Goal: Task Accomplishment & Management: Complete application form

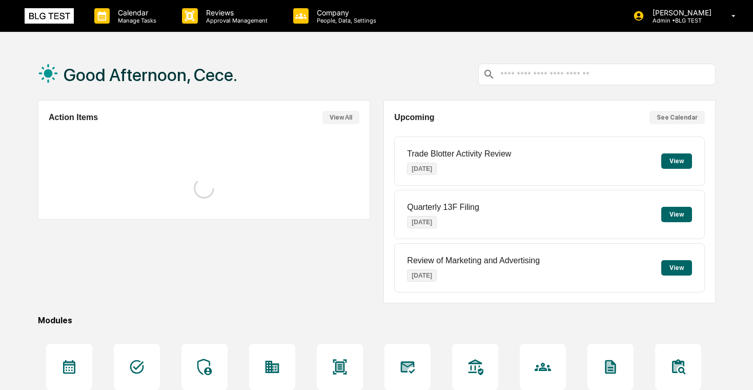
click at [106, 32] on div "Calendar Manage Tasks Reviews Approval Management Company People, Data, Setting…" at bounding box center [376, 16] width 753 height 32
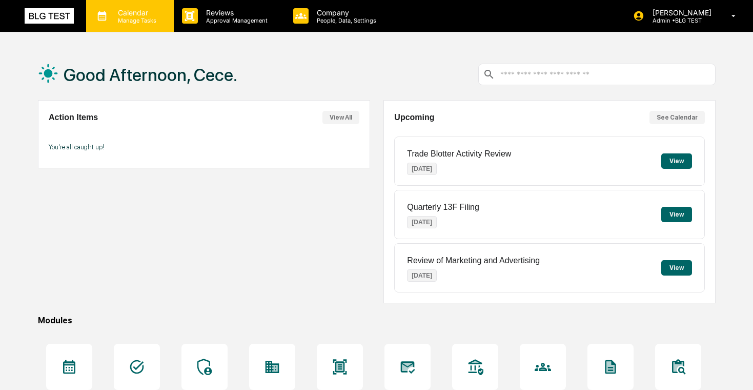
click at [126, 22] on p "Manage Tasks" at bounding box center [136, 20] width 52 height 7
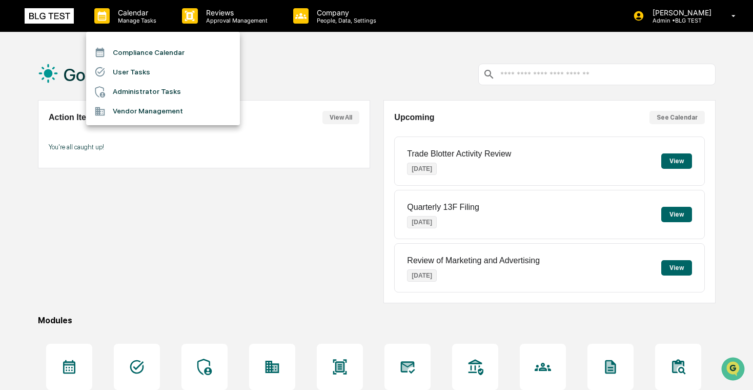
click at [125, 73] on li "User Tasks" at bounding box center [163, 71] width 154 height 19
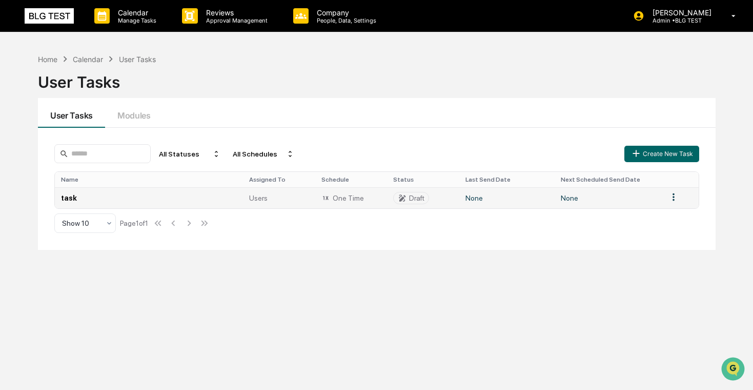
click at [223, 194] on td "task" at bounding box center [149, 197] width 188 height 21
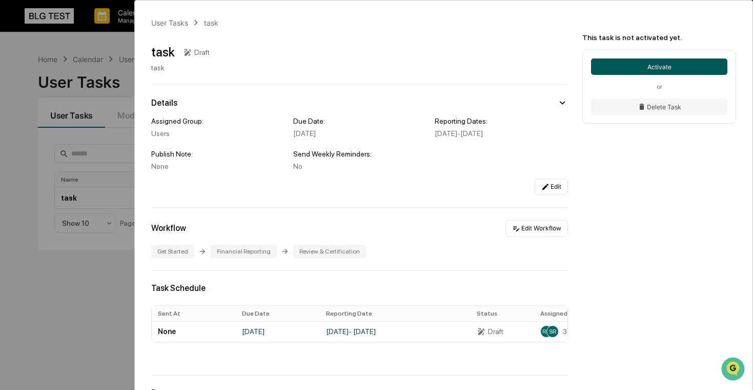
click at [645, 63] on button "Activate" at bounding box center [659, 66] width 136 height 16
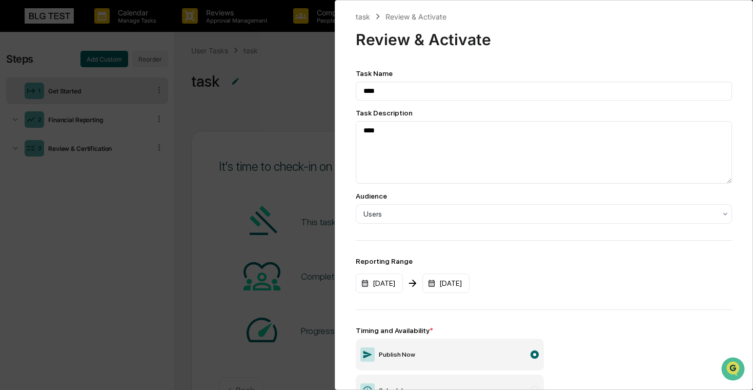
scroll to position [112, 0]
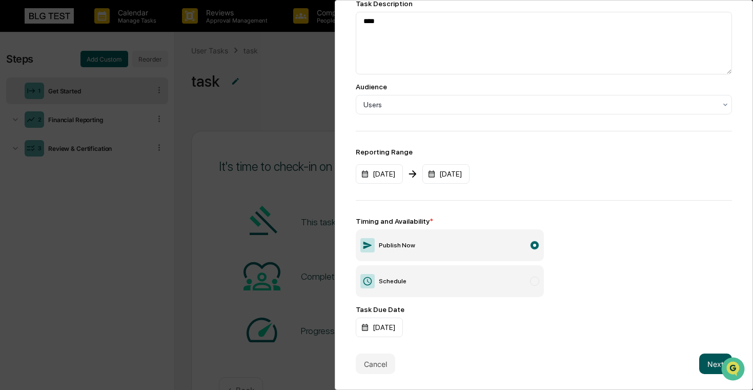
click at [700, 366] on button "Next" at bounding box center [715, 363] width 33 height 21
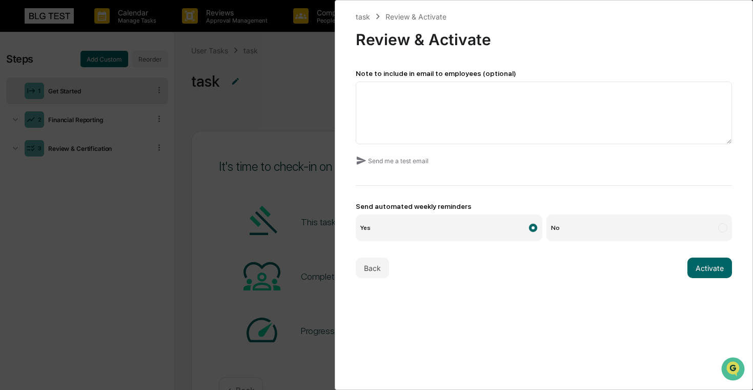
click at [634, 231] on label "No" at bounding box center [640, 227] width 186 height 27
click at [713, 264] on button "Activate" at bounding box center [710, 267] width 45 height 21
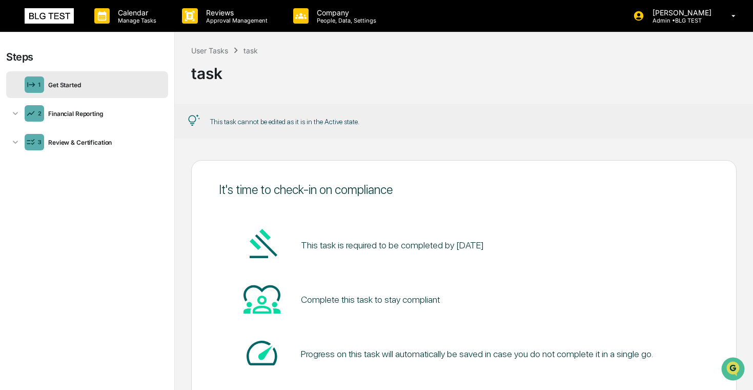
scroll to position [1, 0]
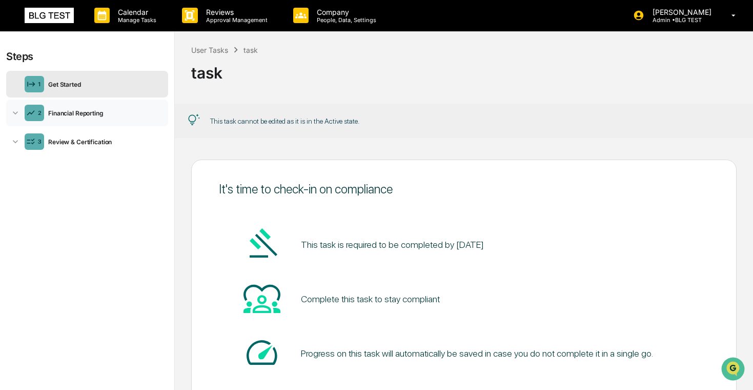
click at [77, 113] on div "Financial Reporting" at bounding box center [104, 113] width 120 height 8
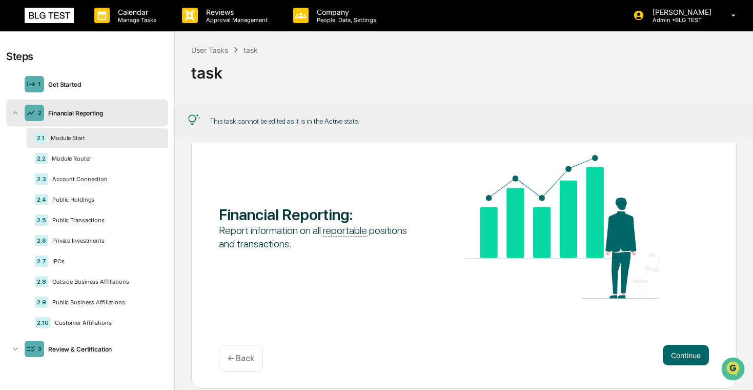
scroll to position [76, 0]
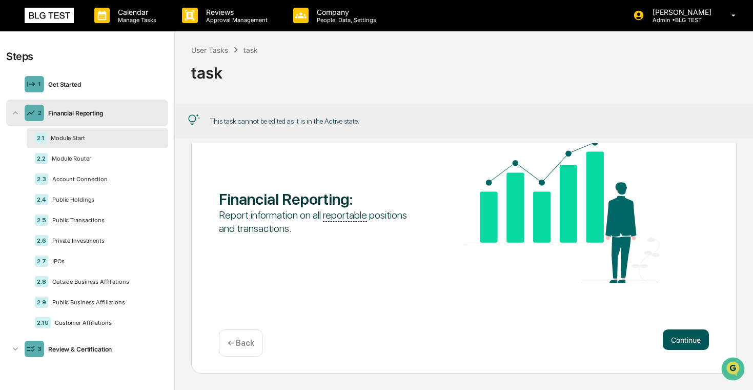
click at [668, 333] on button "Continue" at bounding box center [686, 339] width 46 height 21
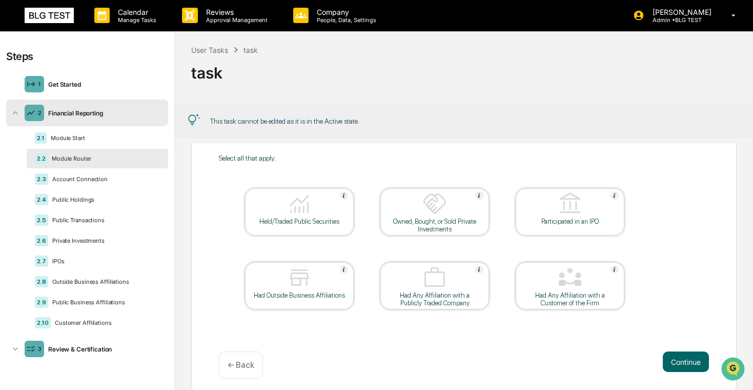
scroll to position [53, 0]
click at [294, 235] on div "Held/Traded Public Securities" at bounding box center [299, 213] width 109 height 47
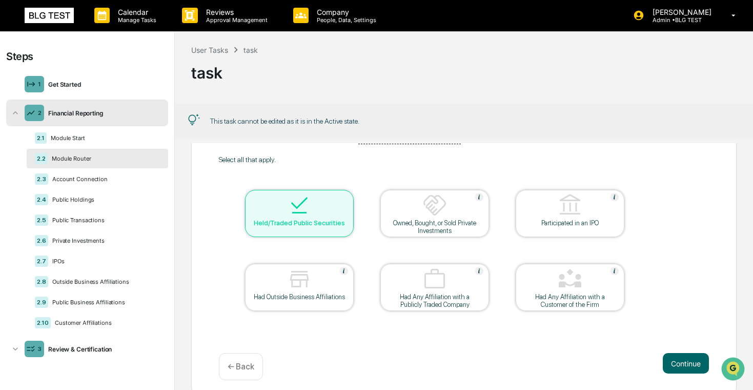
click at [296, 287] on img at bounding box center [299, 279] width 25 height 25
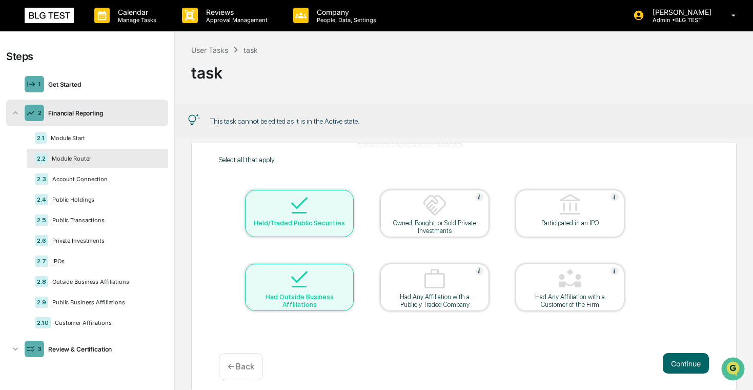
click at [396, 286] on div at bounding box center [435, 280] width 103 height 26
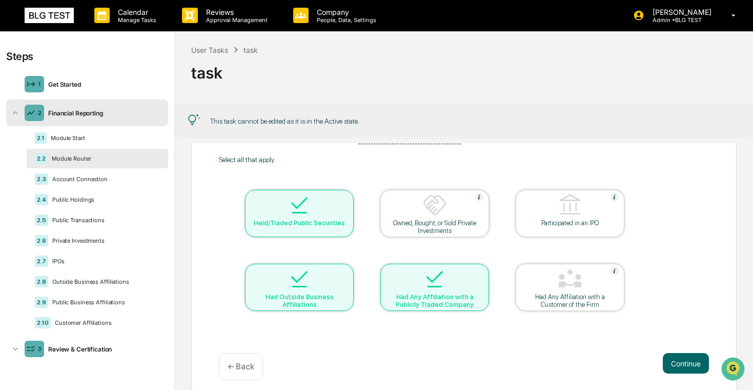
click at [407, 234] on div "Owned, Bought, or Sold Private Investments" at bounding box center [435, 226] width 92 height 15
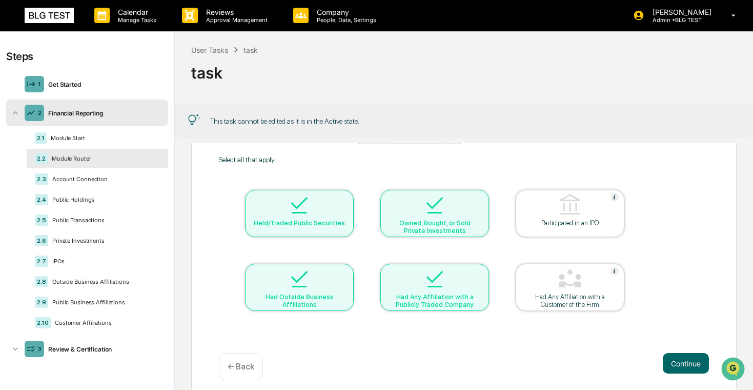
click at [538, 219] on div at bounding box center [570, 206] width 103 height 26
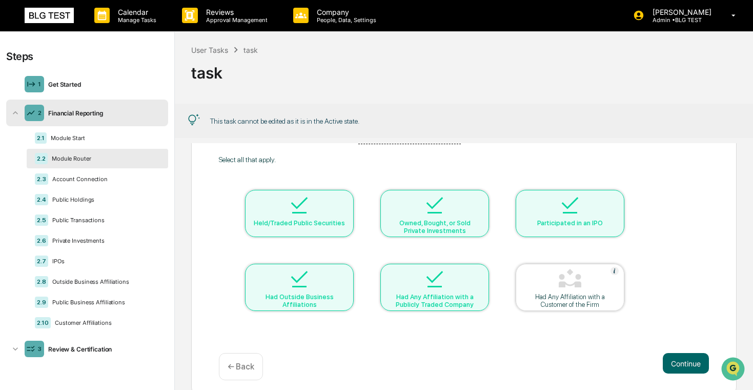
click at [544, 308] on div "Had Any Affiliation with a Customer of the Firm" at bounding box center [570, 300] width 92 height 15
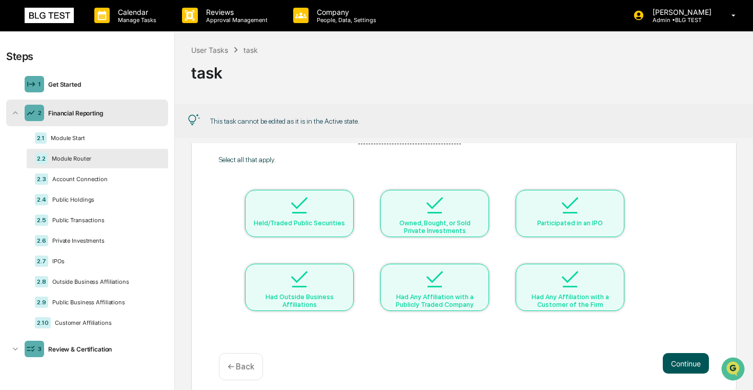
click at [682, 368] on button "Continue" at bounding box center [686, 363] width 46 height 21
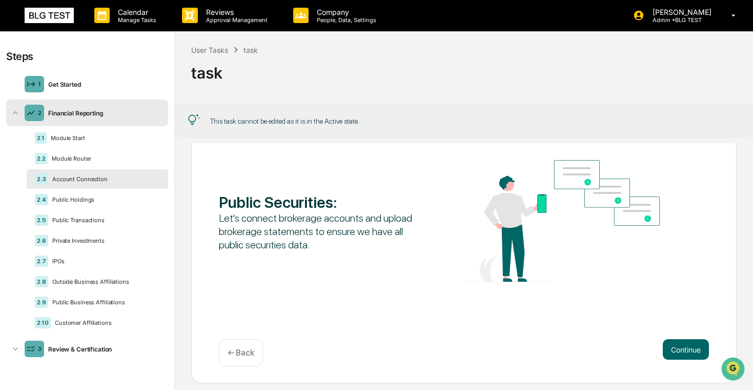
scroll to position [69, 0]
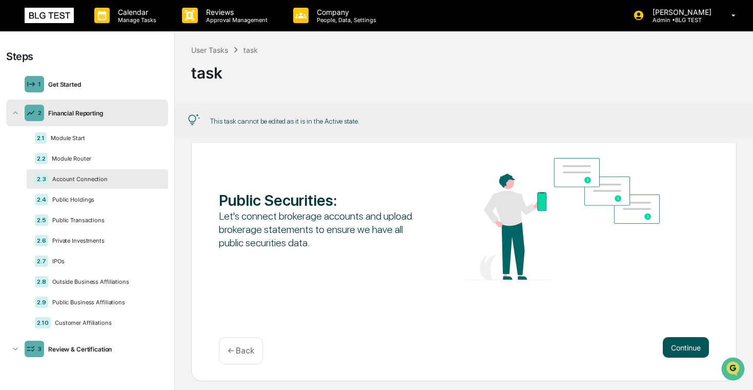
click at [682, 354] on button "Continue" at bounding box center [686, 347] width 46 height 21
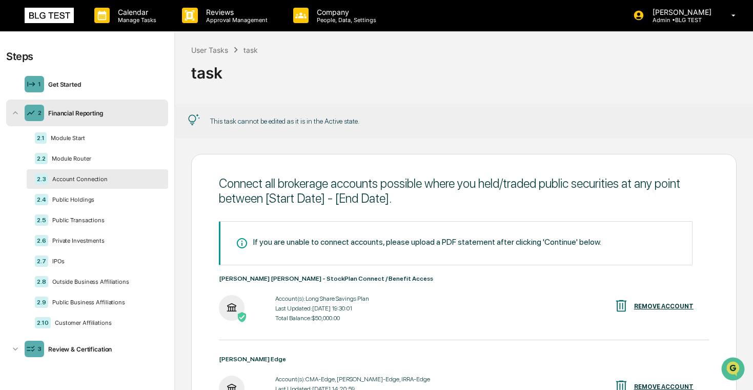
scroll to position [4, 0]
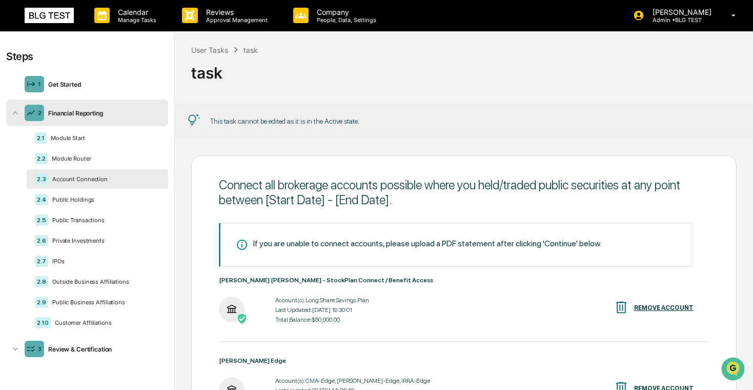
click at [458, 244] on div "If you are unable to connect accounts, please upload a PDF statement after clic…" at bounding box center [427, 243] width 348 height 10
click at [242, 243] on icon at bounding box center [244, 244] width 17 height 12
click at [231, 211] on div "Connect all brokerage accounts possible where you held/traded public securities…" at bounding box center [464, 331] width 546 height 352
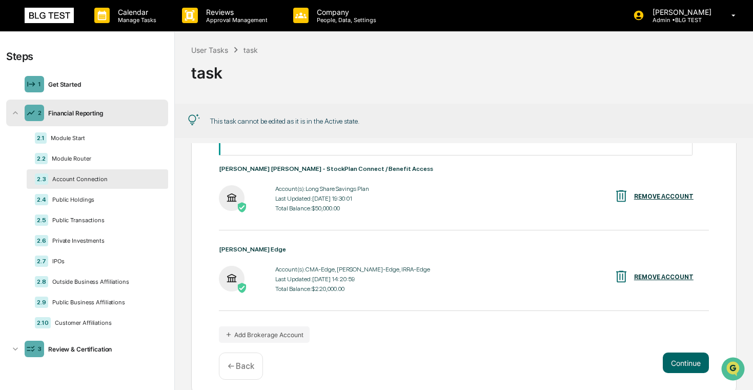
scroll to position [0, 0]
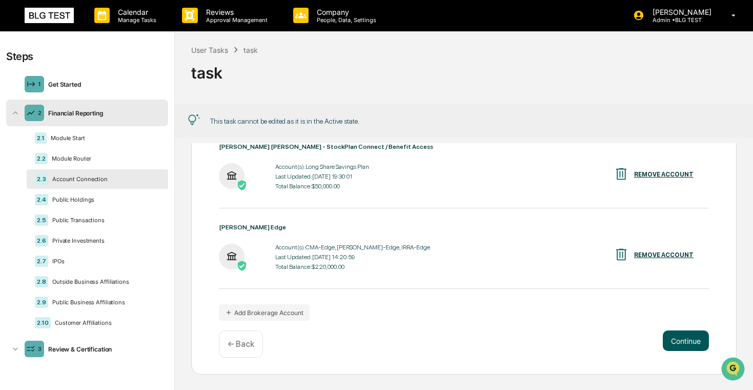
click at [671, 341] on button "Continue" at bounding box center [686, 340] width 46 height 21
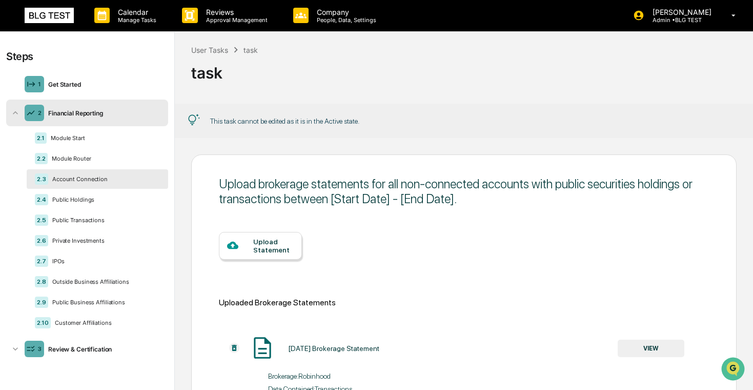
scroll to position [184, 0]
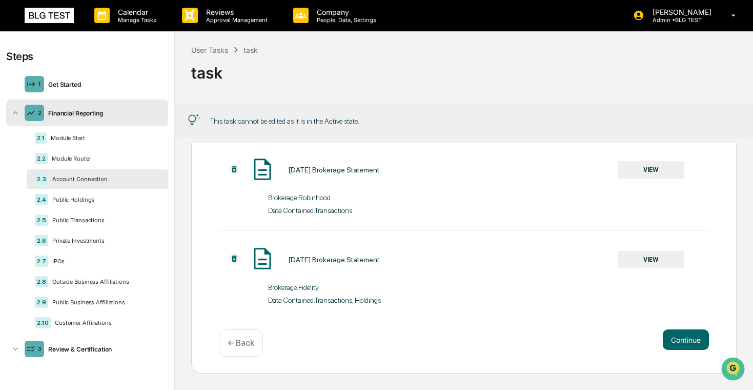
click at [247, 346] on p "← Back" at bounding box center [241, 343] width 27 height 10
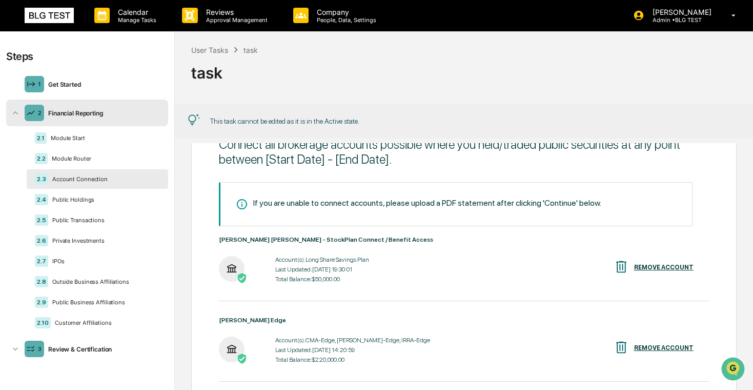
scroll to position [137, 0]
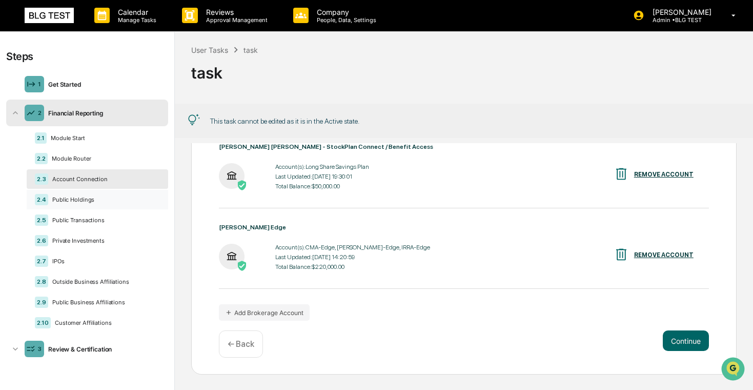
click at [99, 202] on div "Public Holdings" at bounding box center [104, 199] width 112 height 7
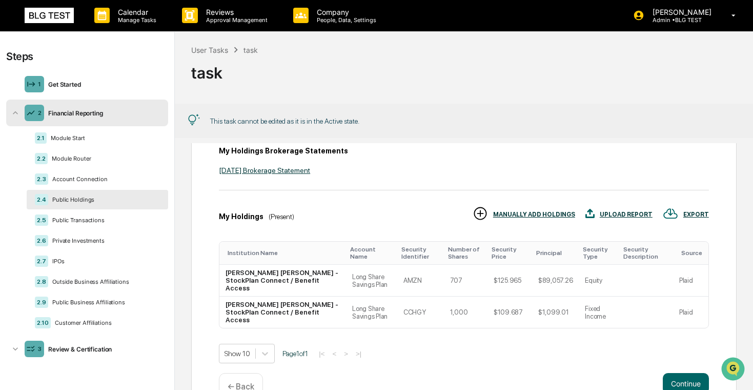
scroll to position [102, 0]
click at [686, 372] on button "Continue" at bounding box center [686, 382] width 46 height 21
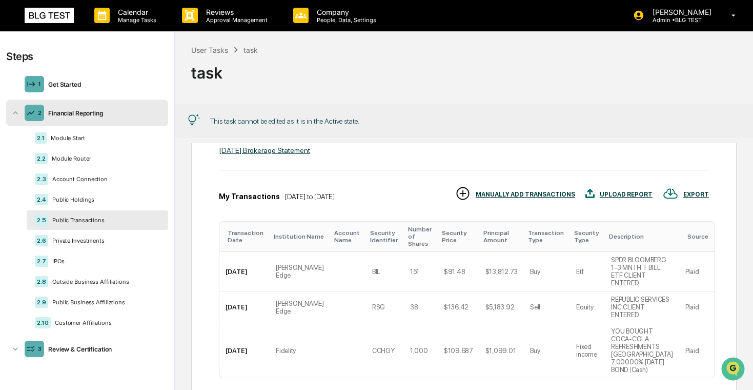
scroll to position [199, 0]
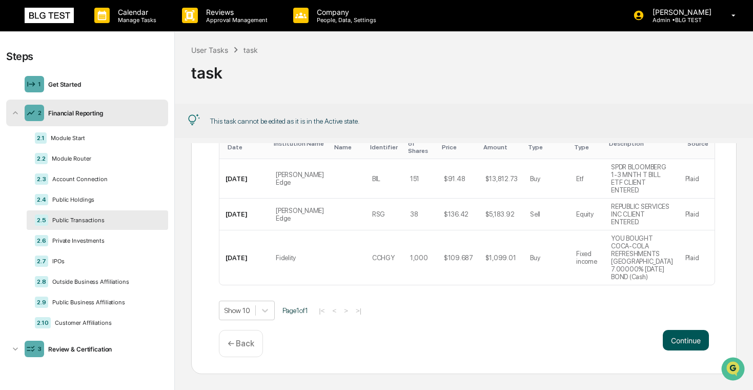
click at [673, 341] on button "Continue" at bounding box center [686, 340] width 46 height 21
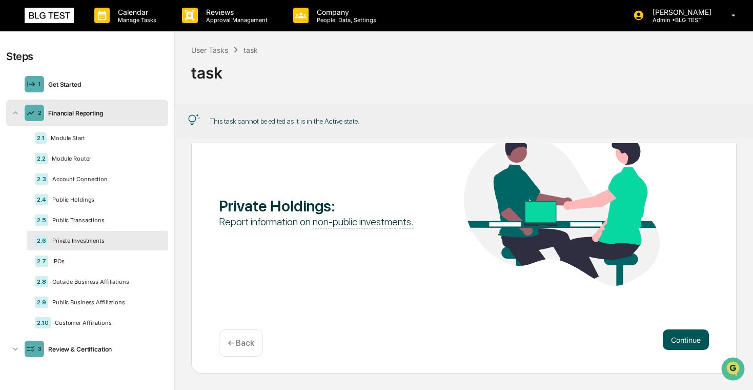
scroll to position [76, 0]
click at [677, 339] on button "Continue" at bounding box center [686, 339] width 46 height 21
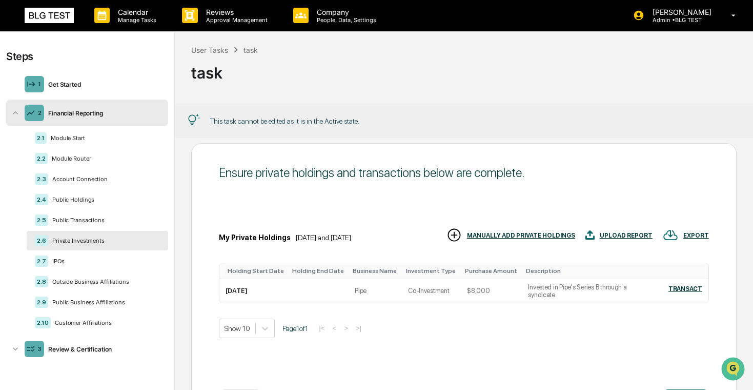
scroll to position [0, 0]
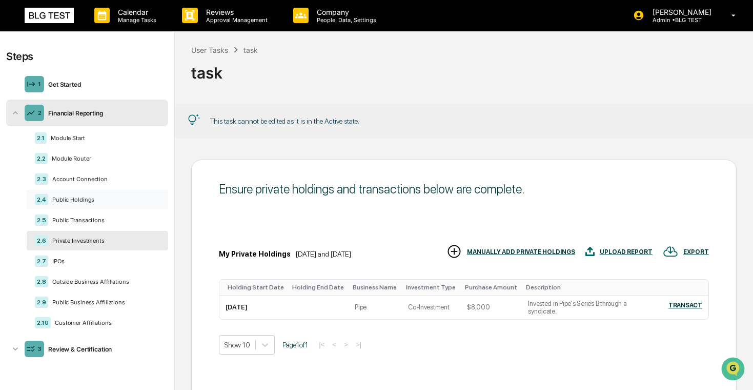
click at [122, 201] on div "Public Holdings" at bounding box center [104, 199] width 112 height 7
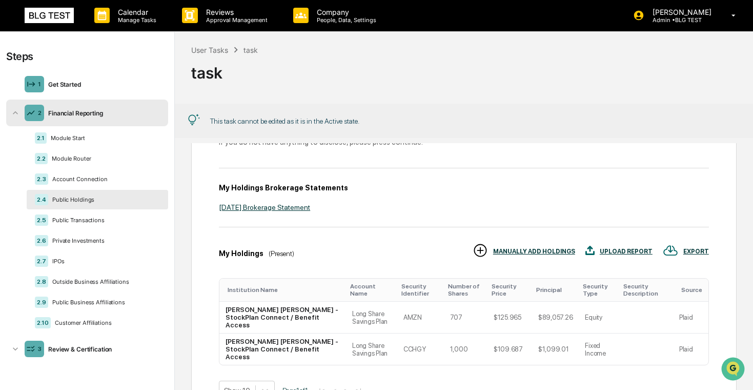
scroll to position [129, 0]
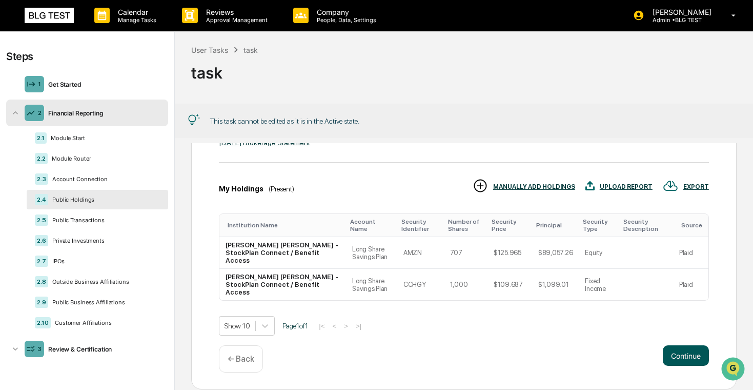
click at [677, 345] on button "Continue" at bounding box center [686, 355] width 46 height 21
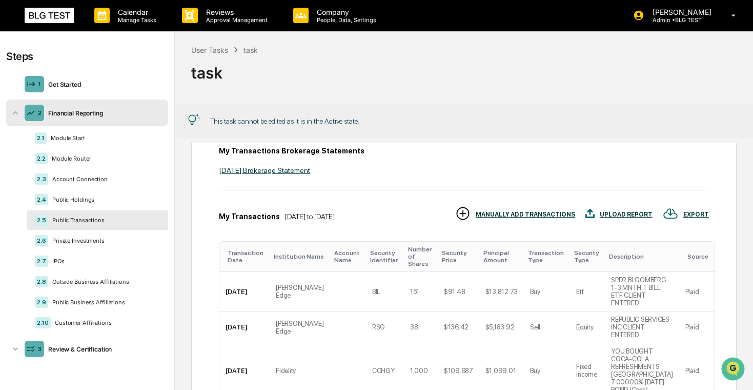
scroll to position [0, 0]
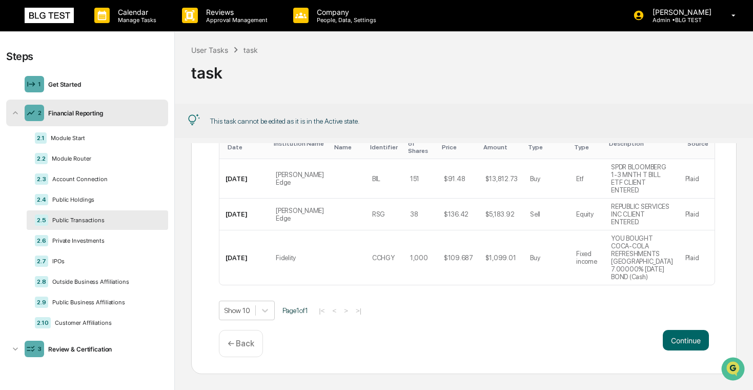
click at [237, 351] on div "← Back" at bounding box center [241, 343] width 44 height 27
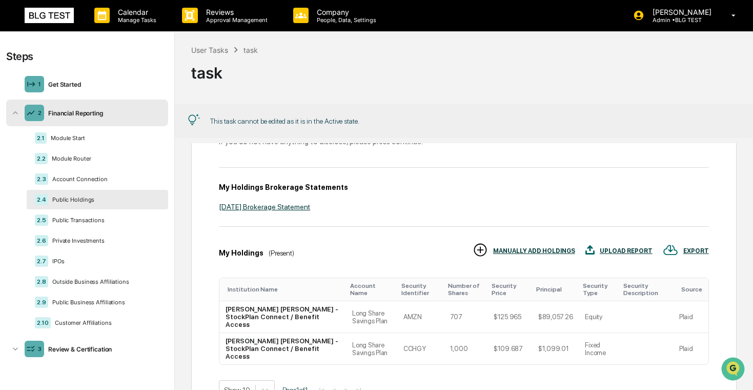
scroll to position [129, 0]
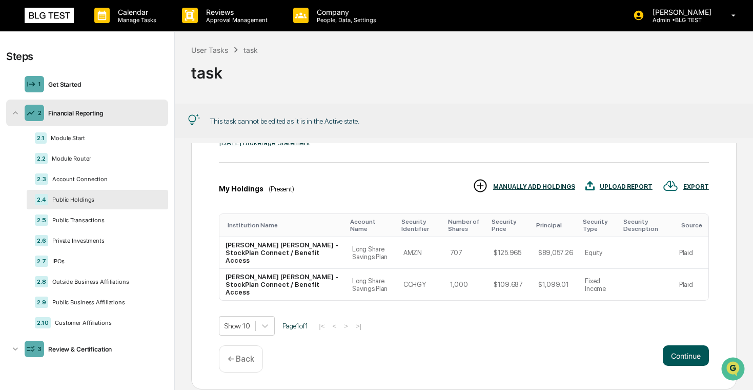
click at [687, 345] on button "Continue" at bounding box center [686, 355] width 46 height 21
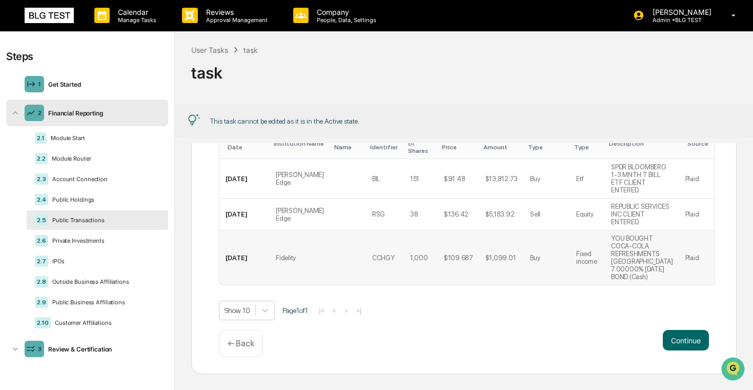
scroll to position [0, 0]
click at [245, 345] on p "← Back" at bounding box center [241, 343] width 27 height 10
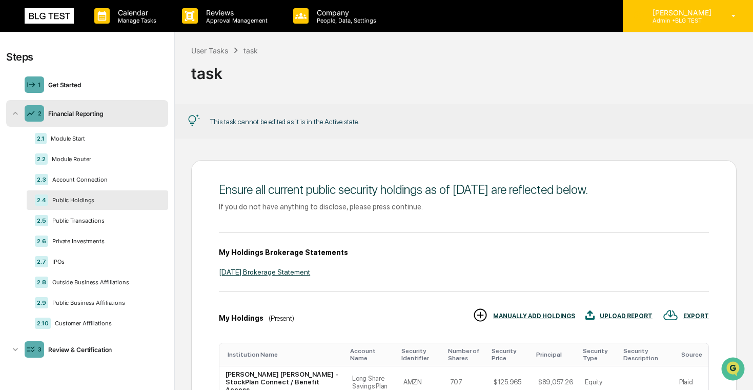
click at [708, 15] on p "[PERSON_NAME]" at bounding box center [681, 12] width 72 height 9
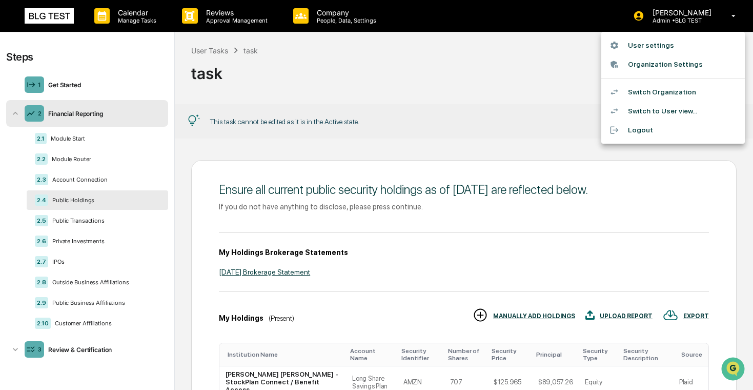
click at [650, 90] on li "Switch Organization" at bounding box center [673, 92] width 144 height 19
